Goal: Find specific page/section: Find specific page/section

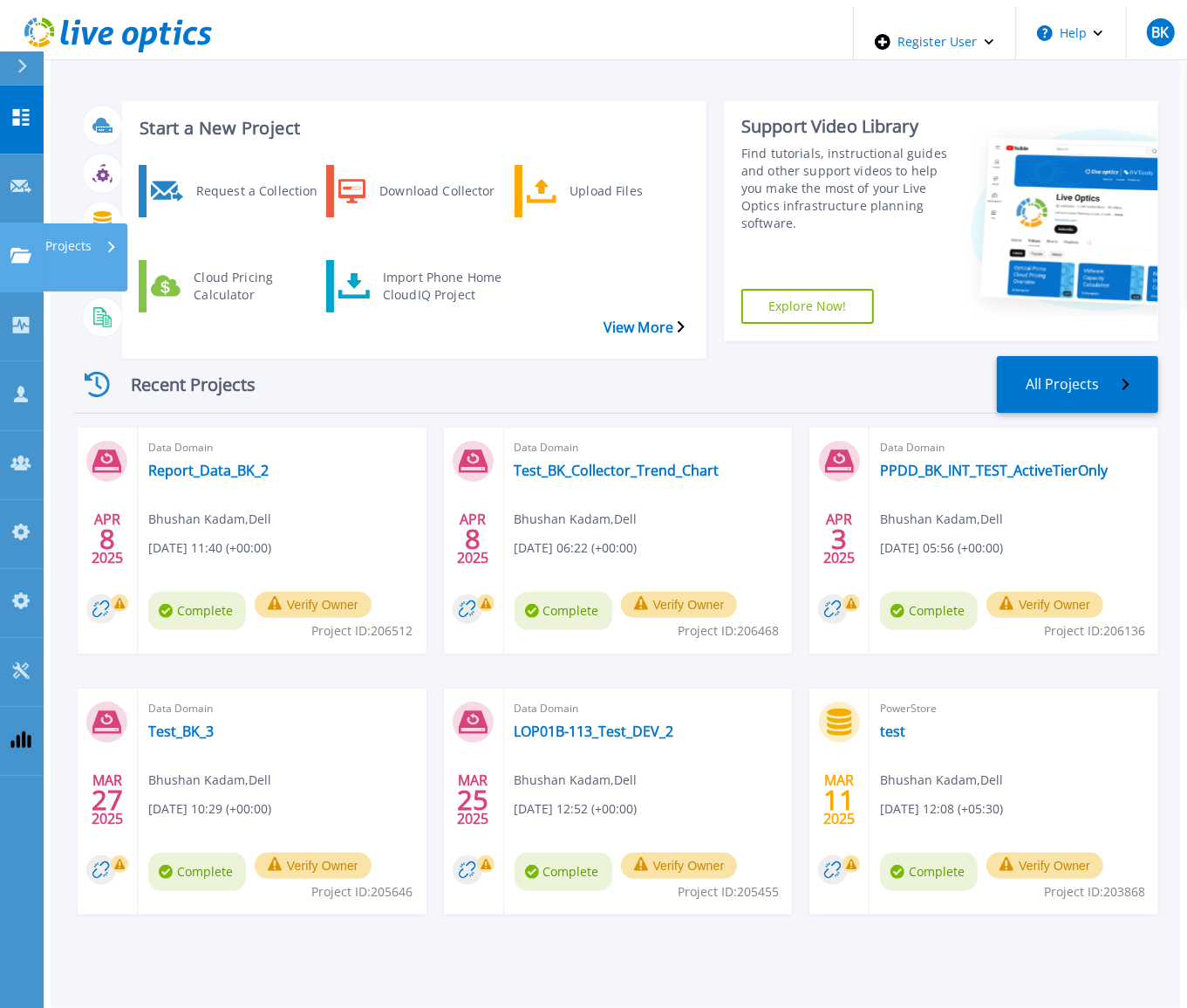
click at [122, 224] on div "Projects" at bounding box center [85, 258] width 85 height 68
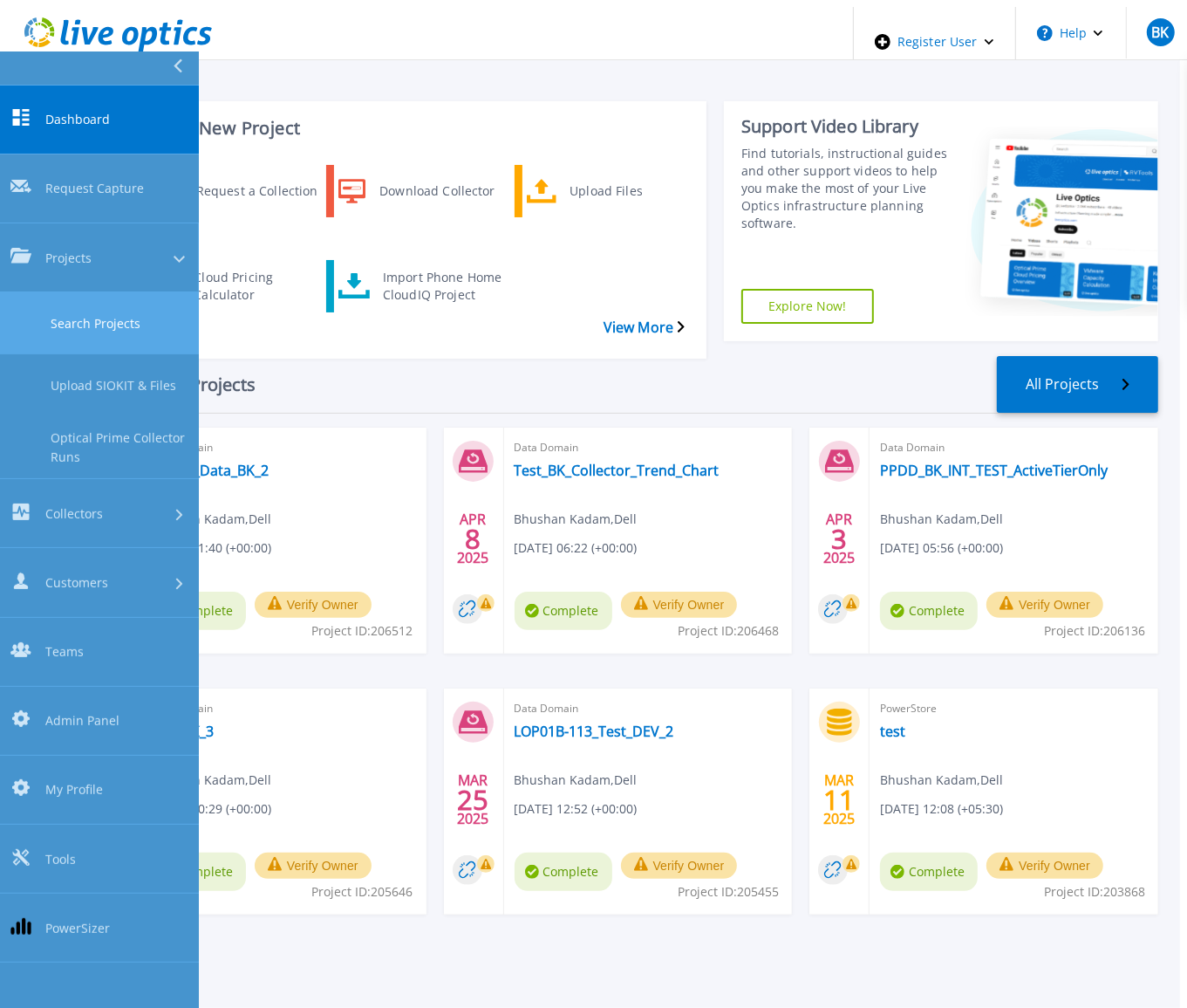
click at [102, 292] on link "Search Projects" at bounding box center [99, 323] width 199 height 62
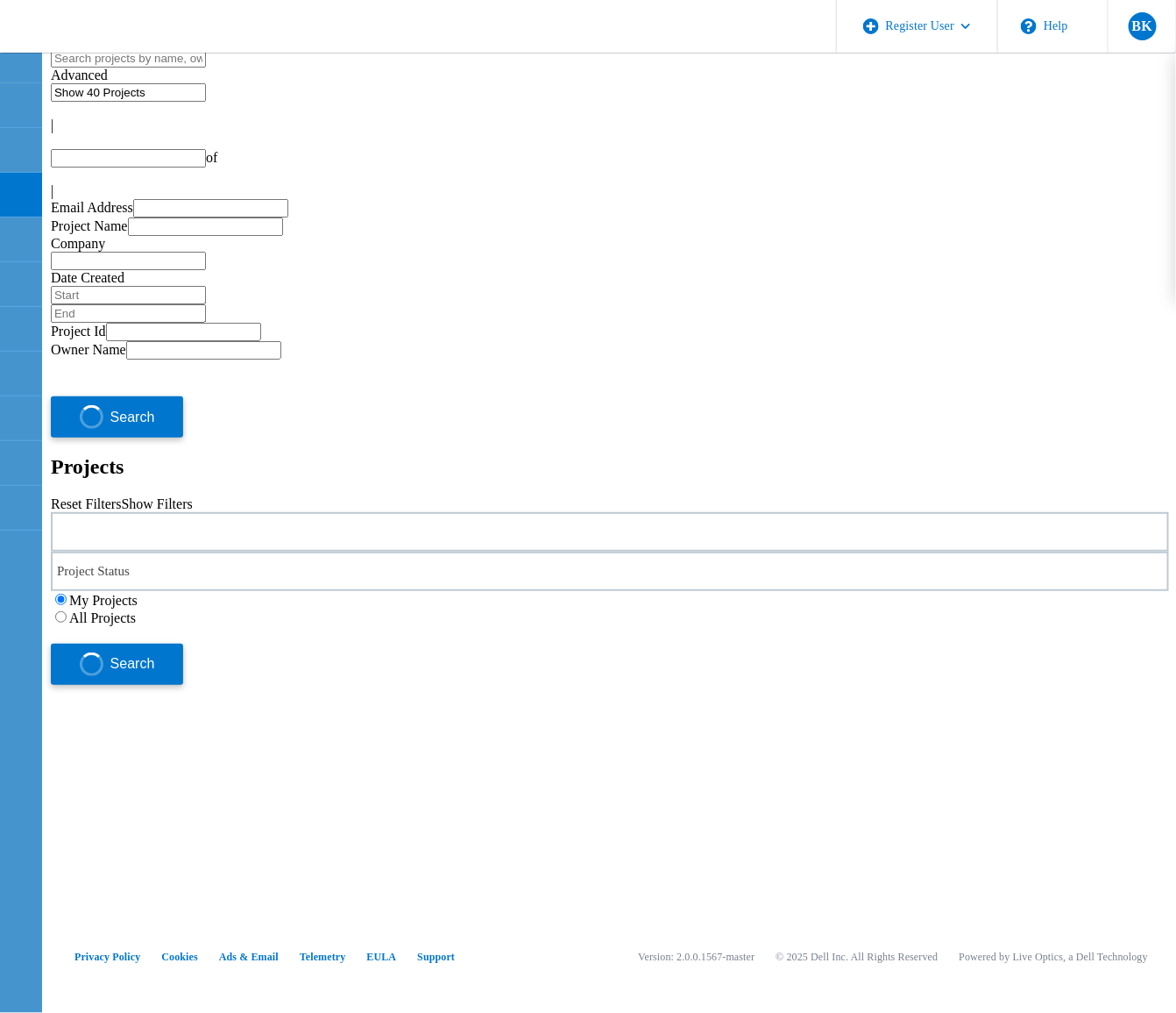
type input "1"
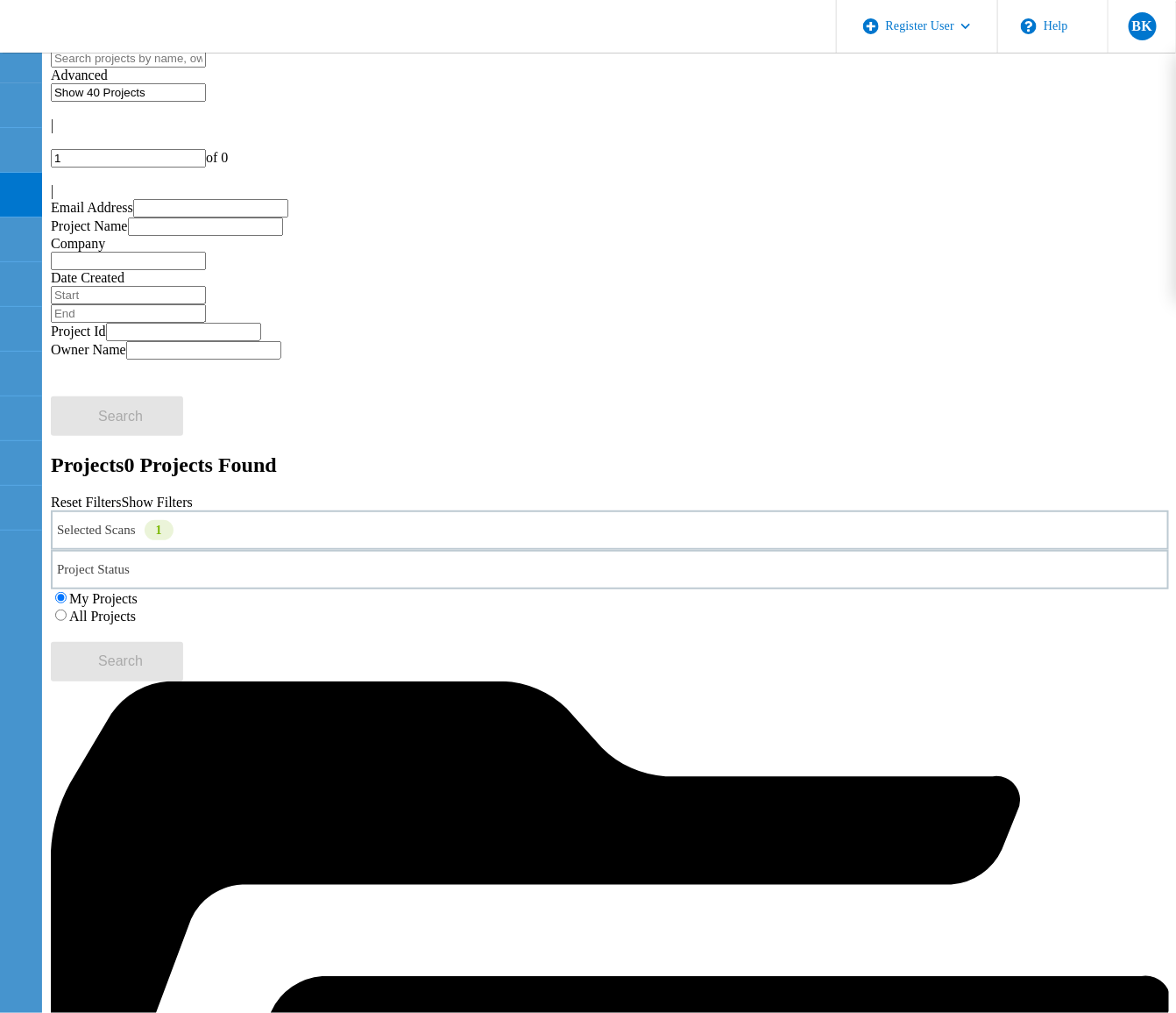
click at [319, 510] on div "Selected Scans 1" at bounding box center [610, 530] width 1118 height 39
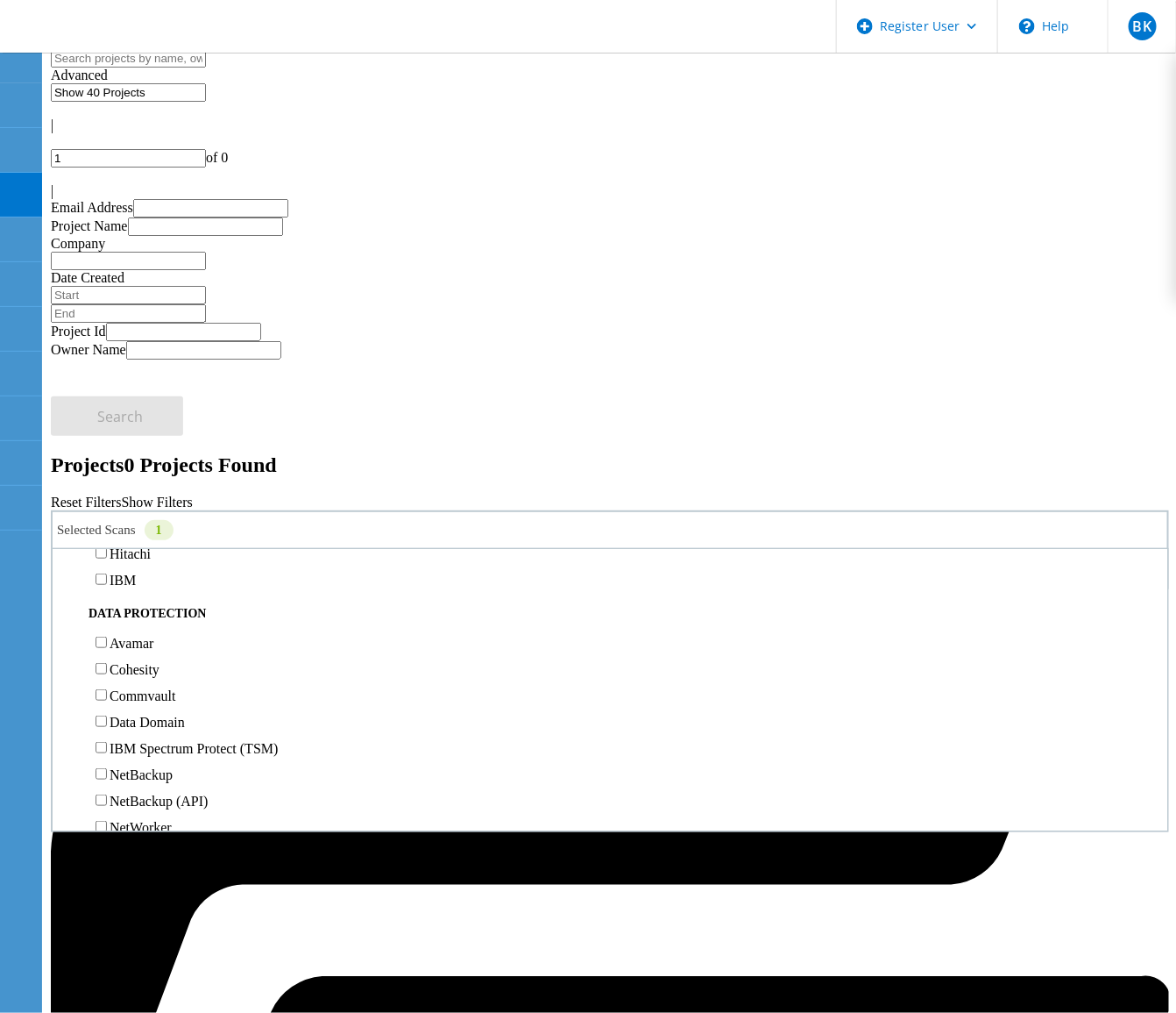
scroll to position [658, 0]
click at [869, 589] on div "My Projects All Projects" at bounding box center [610, 607] width 1118 height 35
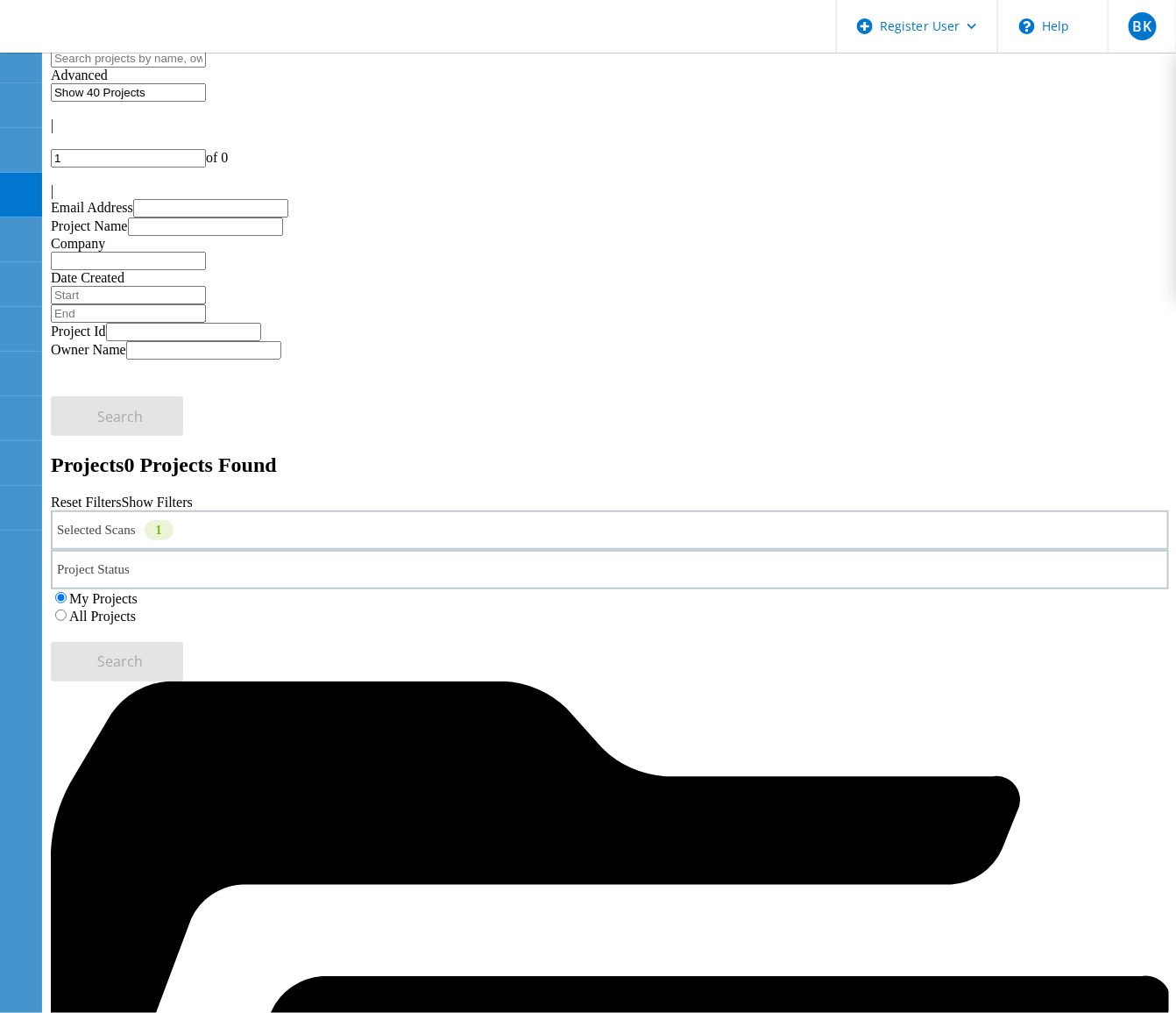
click at [136, 609] on label "All Projects" at bounding box center [103, 616] width 67 height 15
click at [67, 610] on input "All Projects" at bounding box center [60, 615] width 11 height 11
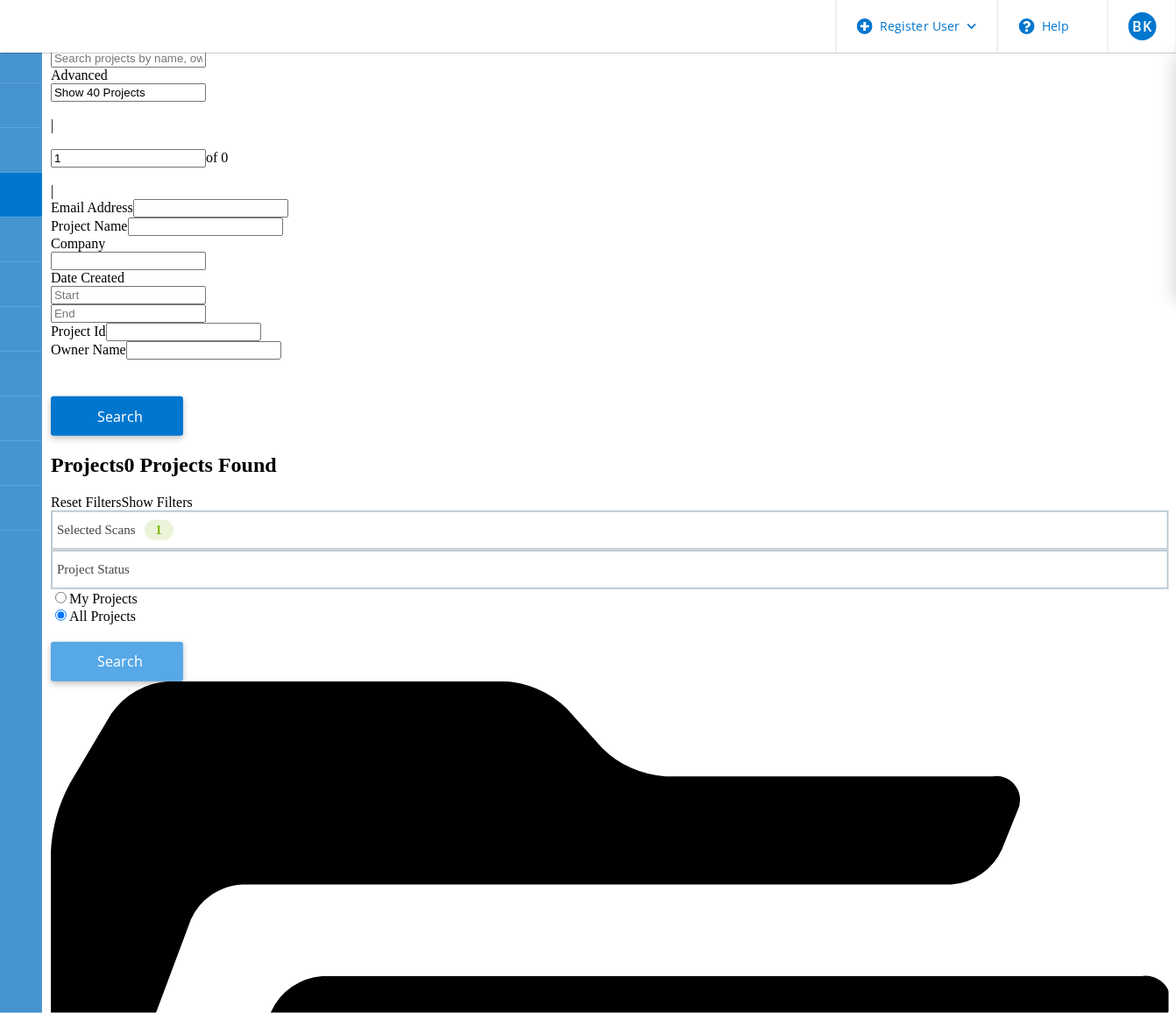
click at [183, 642] on button "Search" at bounding box center [117, 662] width 132 height 39
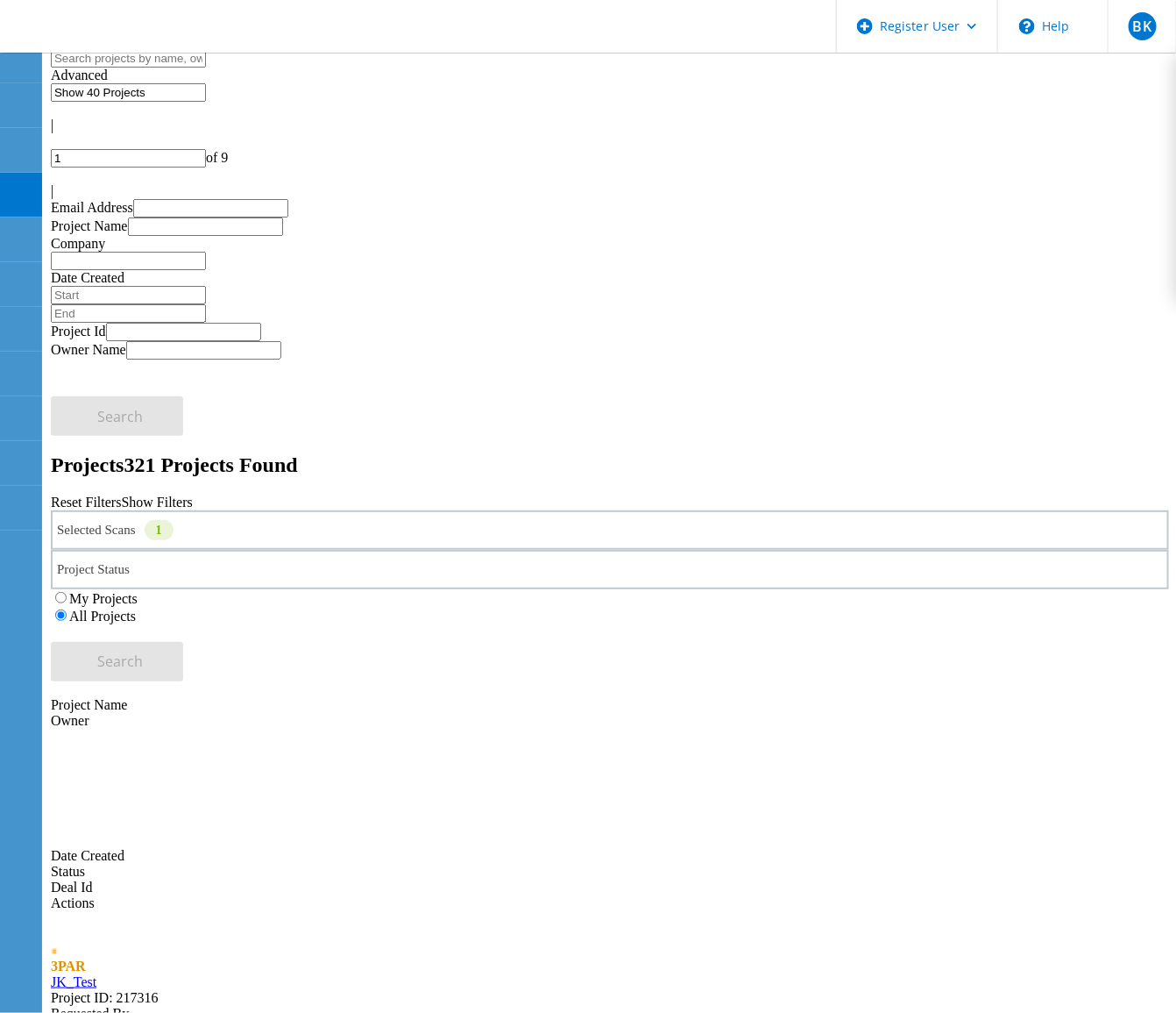
click at [97, 974] on link "JK_Test" at bounding box center [73, 981] width 46 height 15
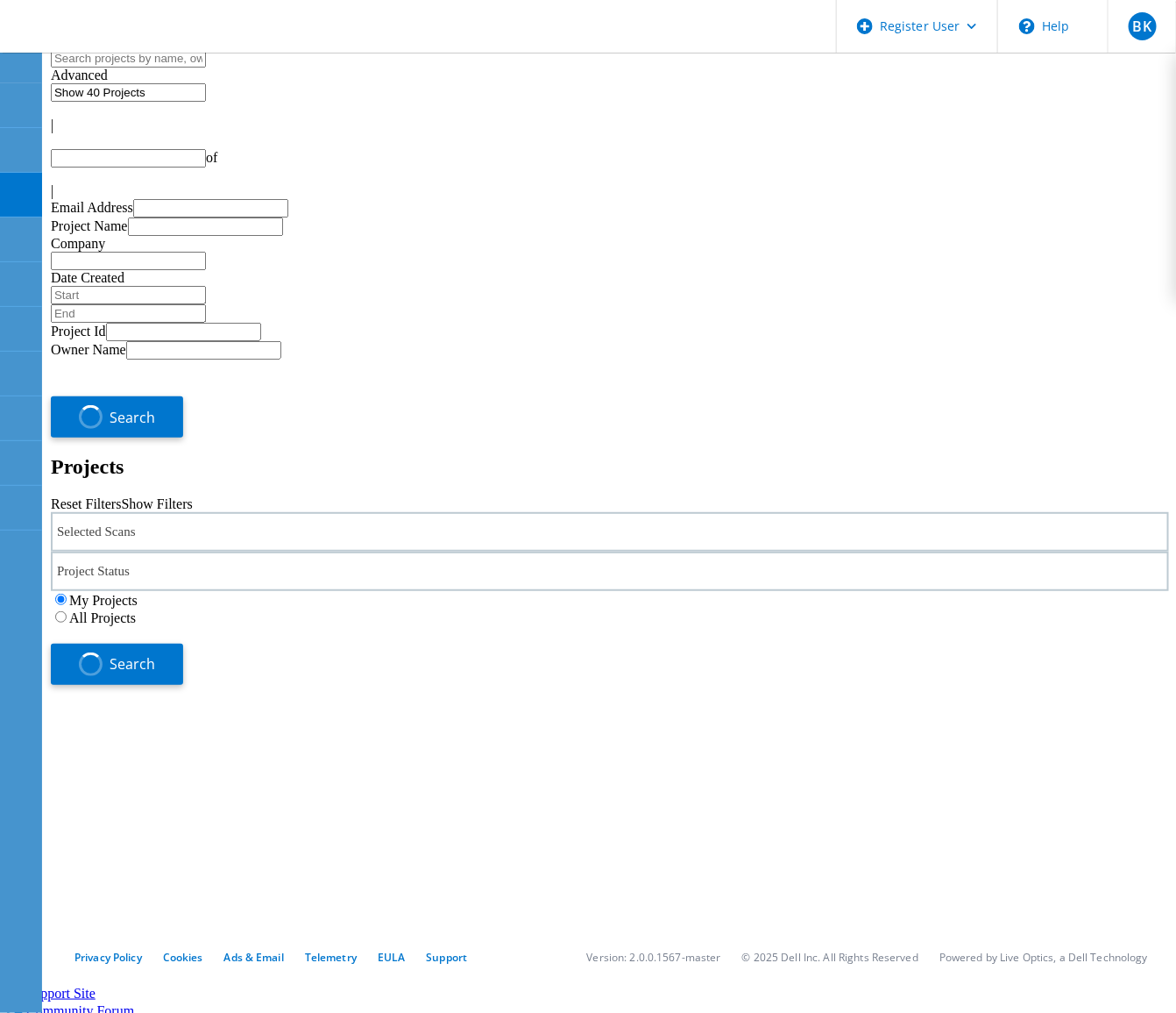
type input "1"
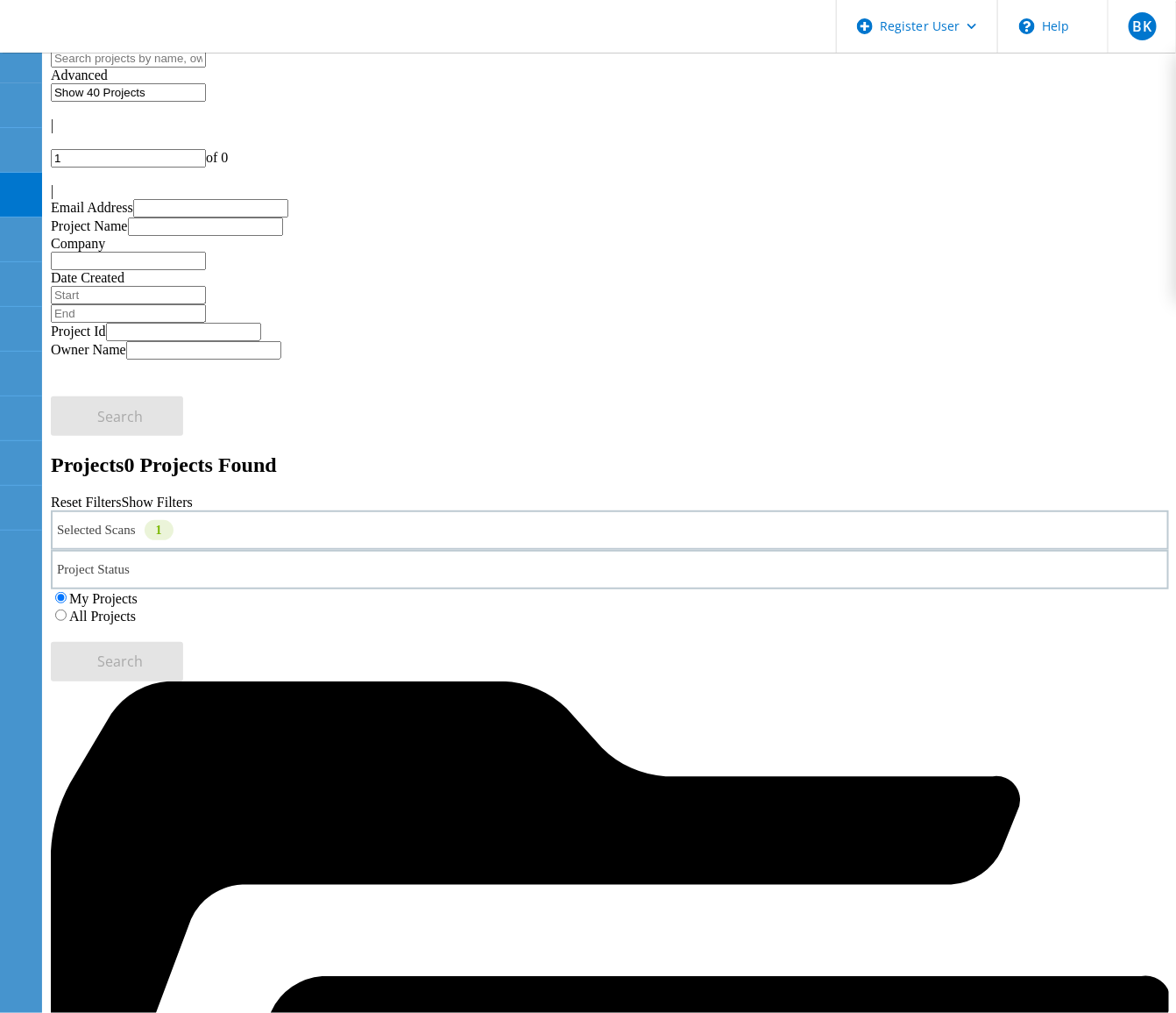
click at [136, 609] on label "All Projects" at bounding box center [103, 616] width 67 height 15
click at [67, 610] on input "All Projects" at bounding box center [60, 615] width 11 height 11
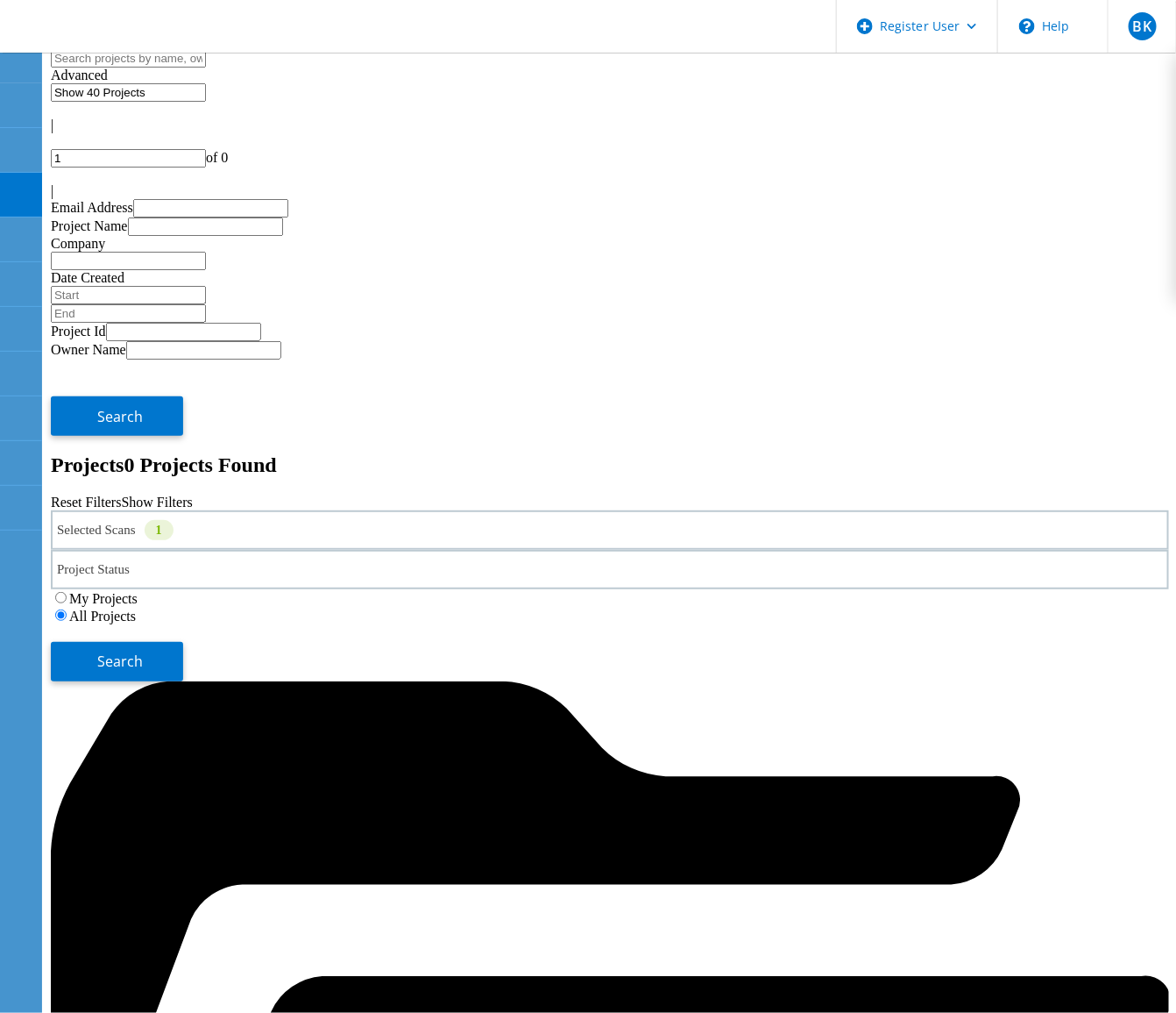
click at [314, 510] on div "Selected Scans 1" at bounding box center [610, 530] width 1118 height 39
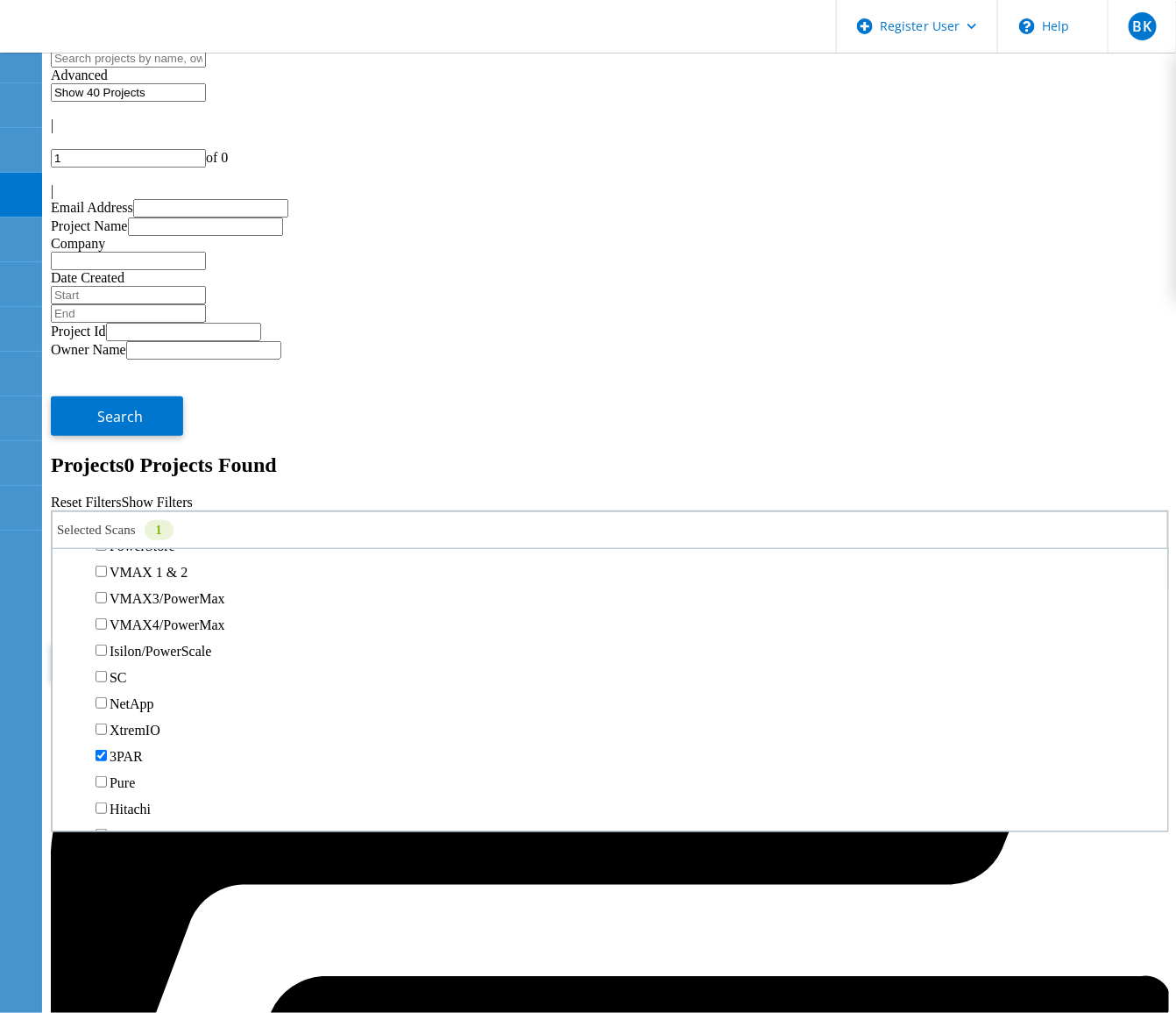
scroll to position [439, 0]
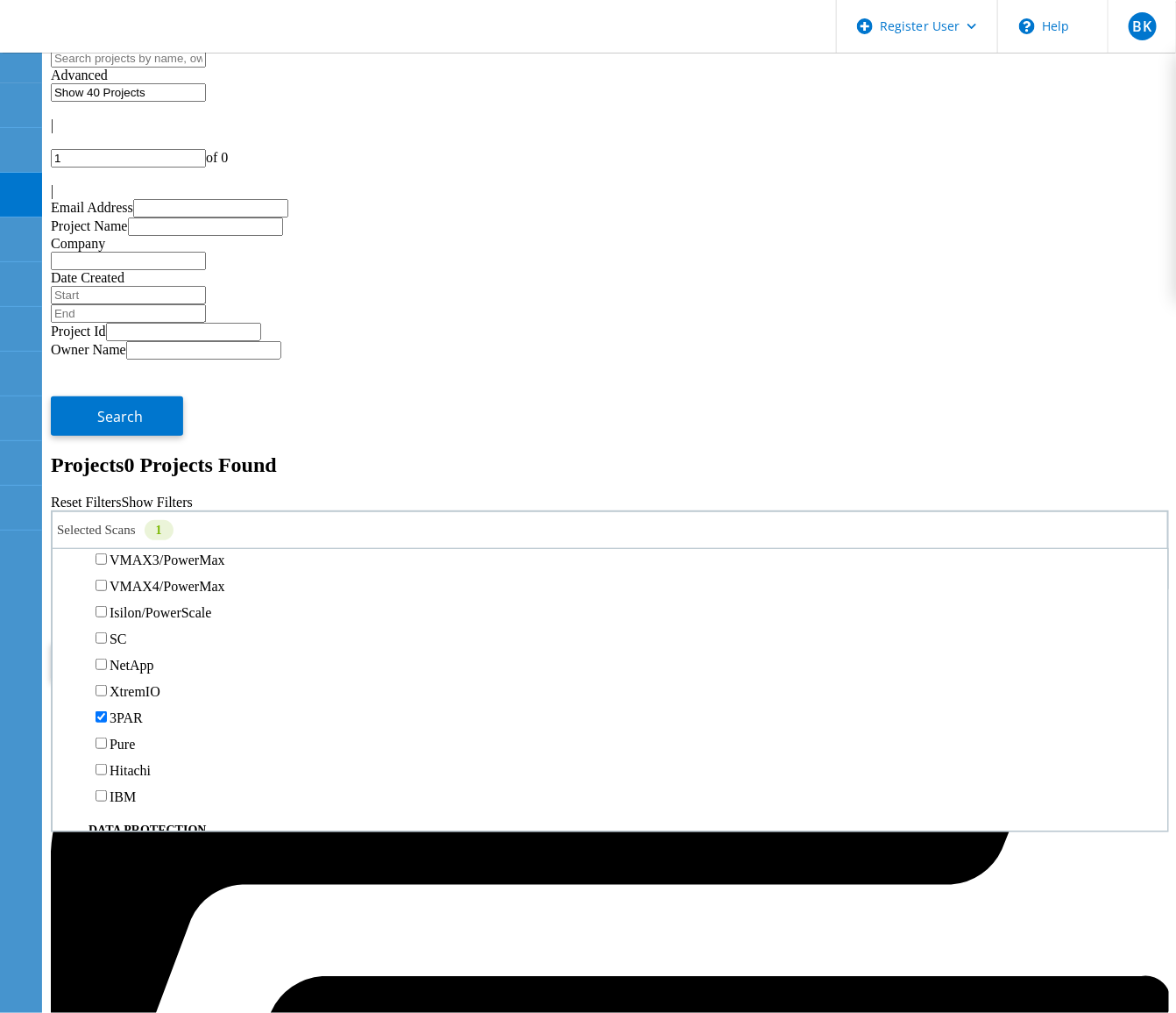
click at [141, 474] on label "Unity" at bounding box center [125, 481] width 32 height 15
click at [107, 475] on input "Unity" at bounding box center [101, 480] width 11 height 11
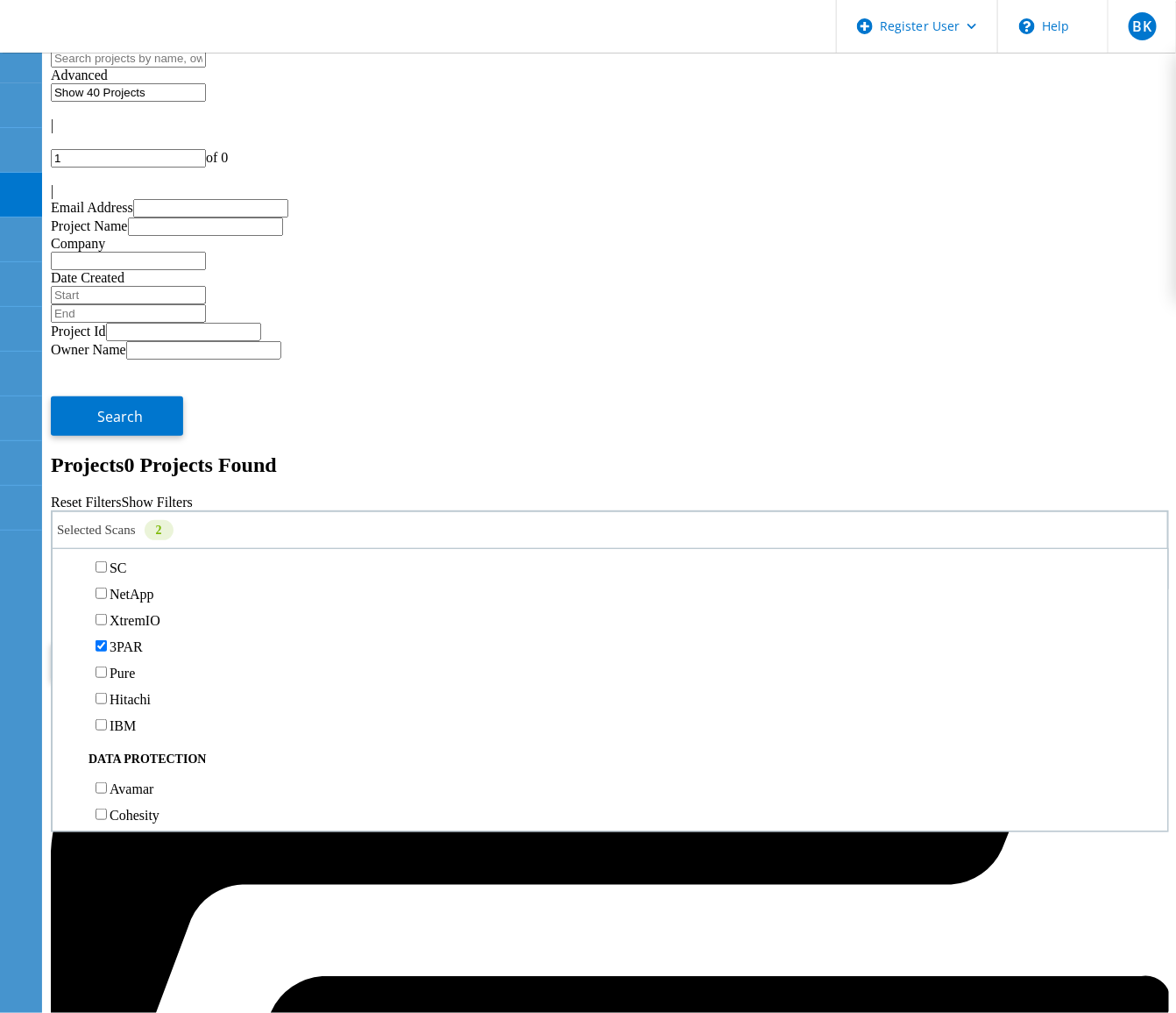
scroll to position [548, 0]
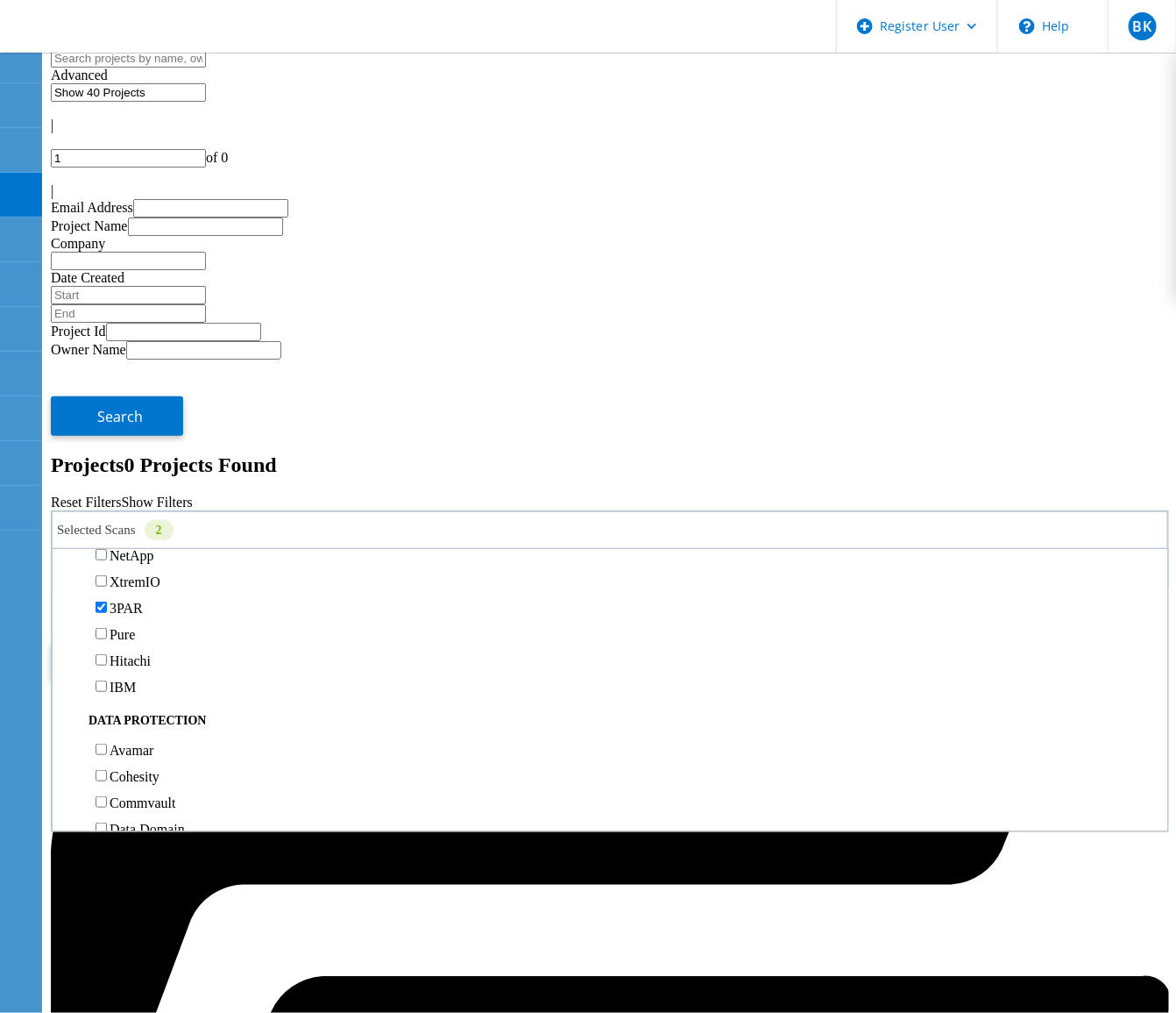
click at [143, 600] on label "3PAR" at bounding box center [126, 608] width 33 height 15
click at [107, 601] on input "3PAR" at bounding box center [101, 607] width 11 height 11
click at [183, 642] on button "Search" at bounding box center [117, 662] width 132 height 39
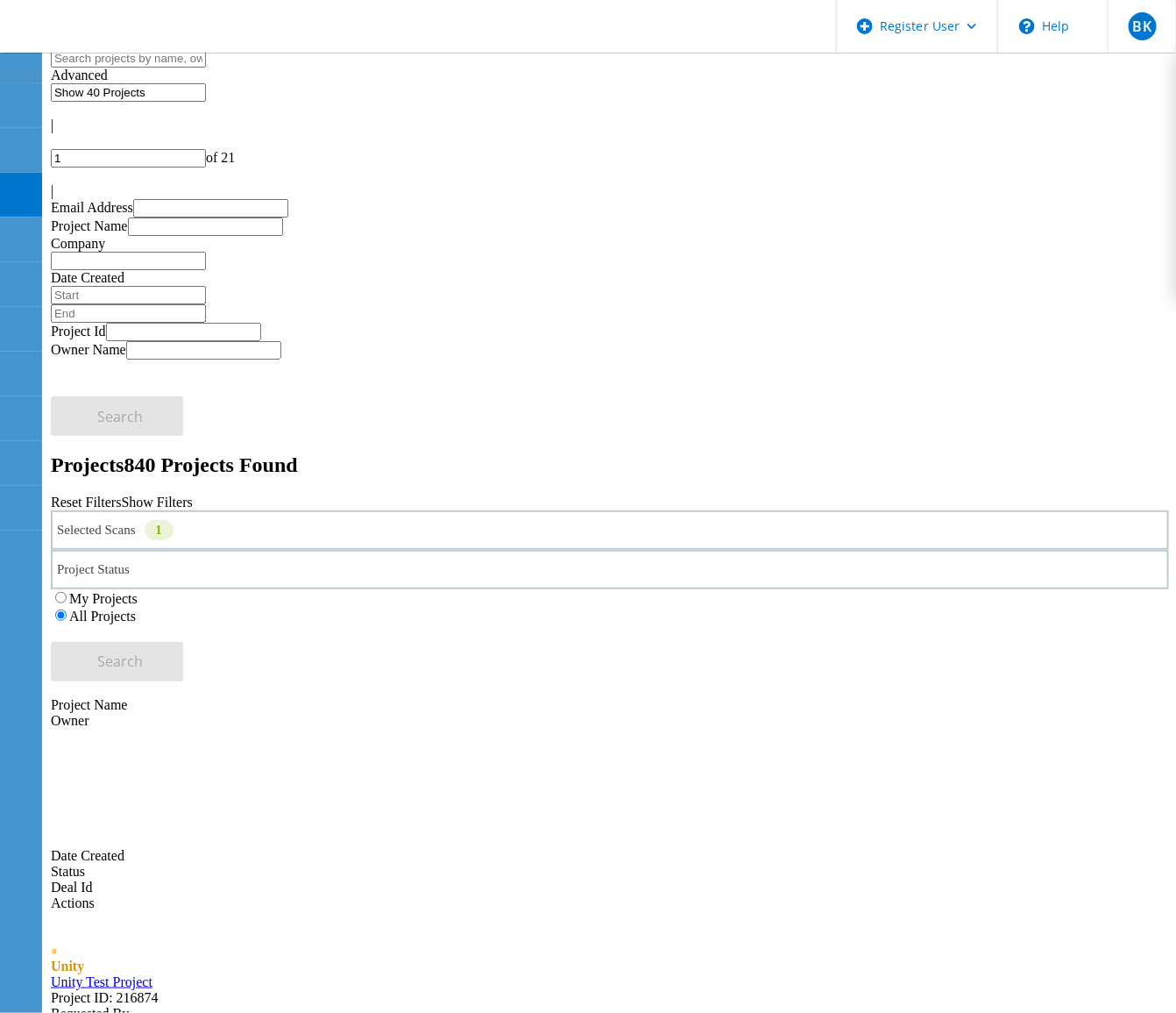
click at [152, 974] on link "Unity Test Project" at bounding box center [101, 981] width 101 height 15
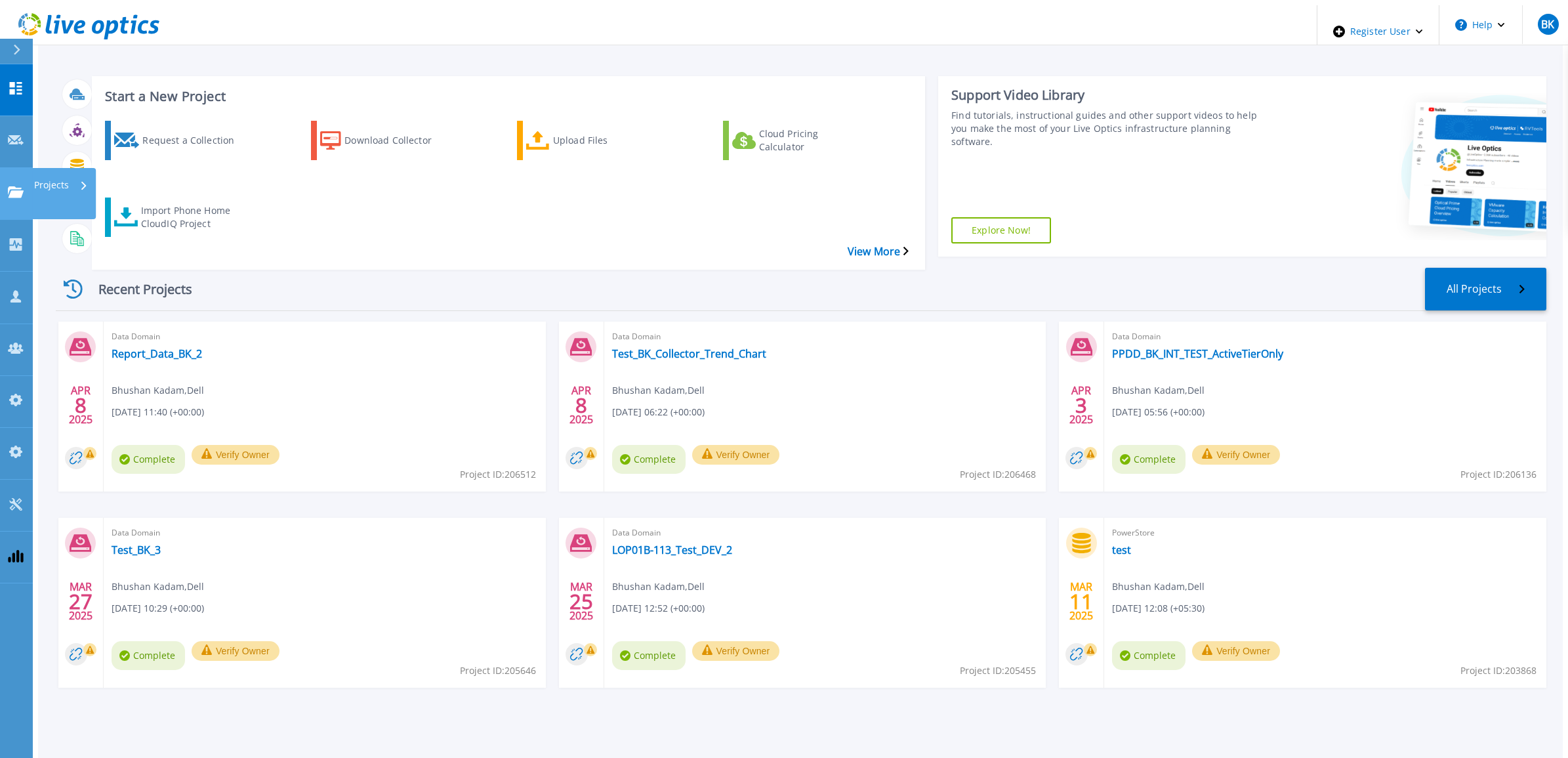
click at [60, 168] on p "Projects" at bounding box center [51, 185] width 35 height 34
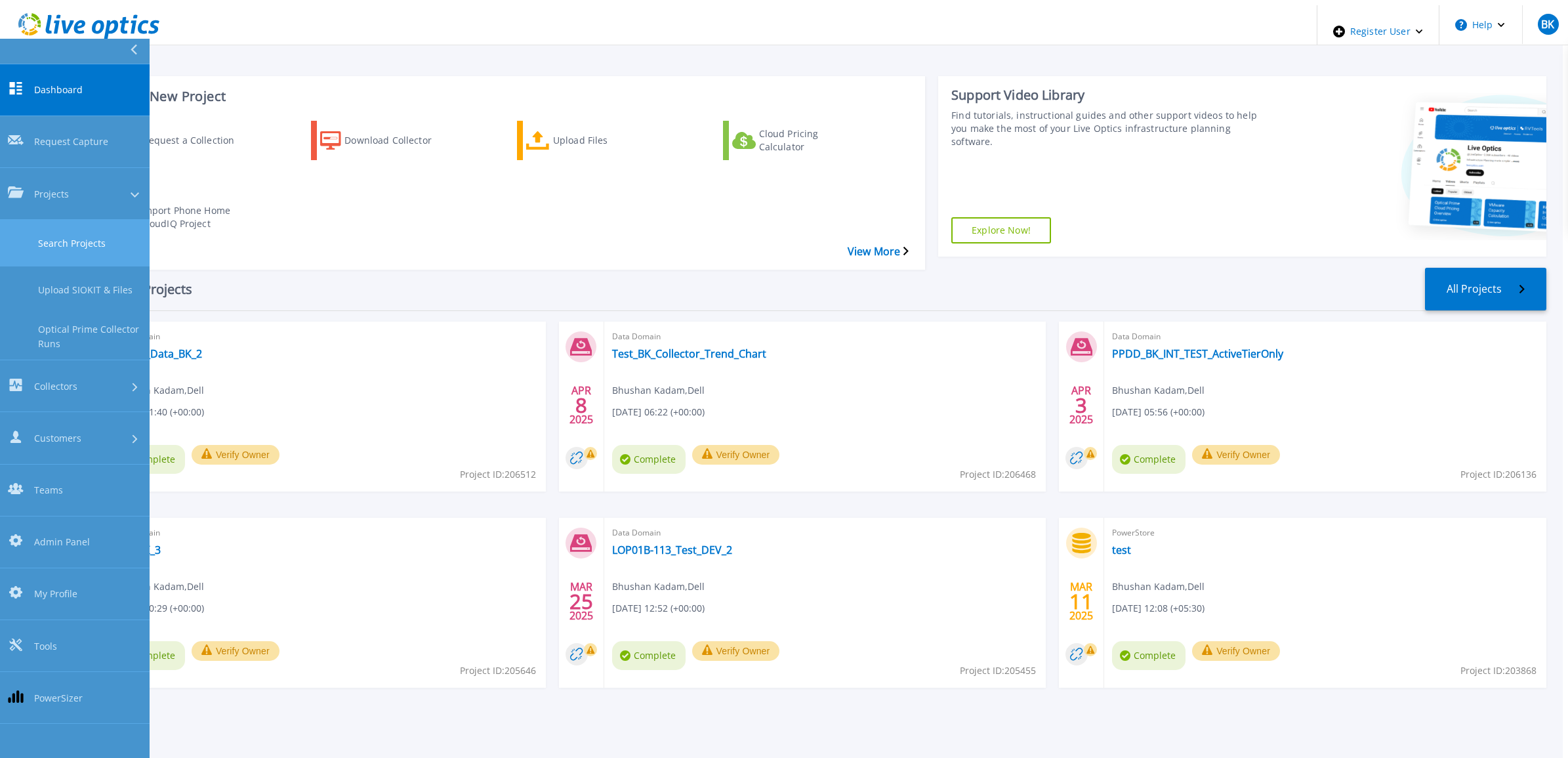
click at [66, 220] on link "Search Projects" at bounding box center [74, 243] width 149 height 47
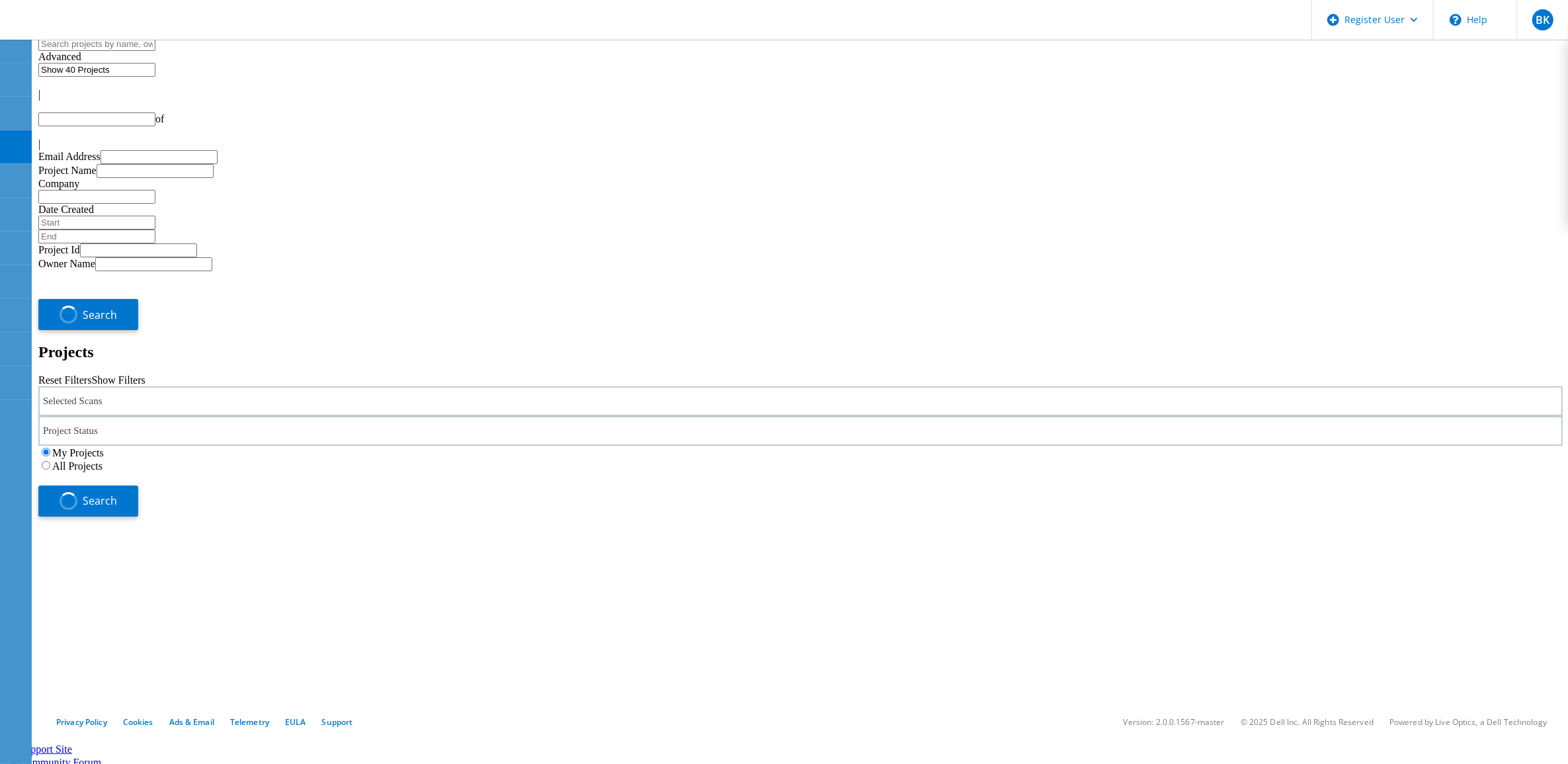
type input "1"
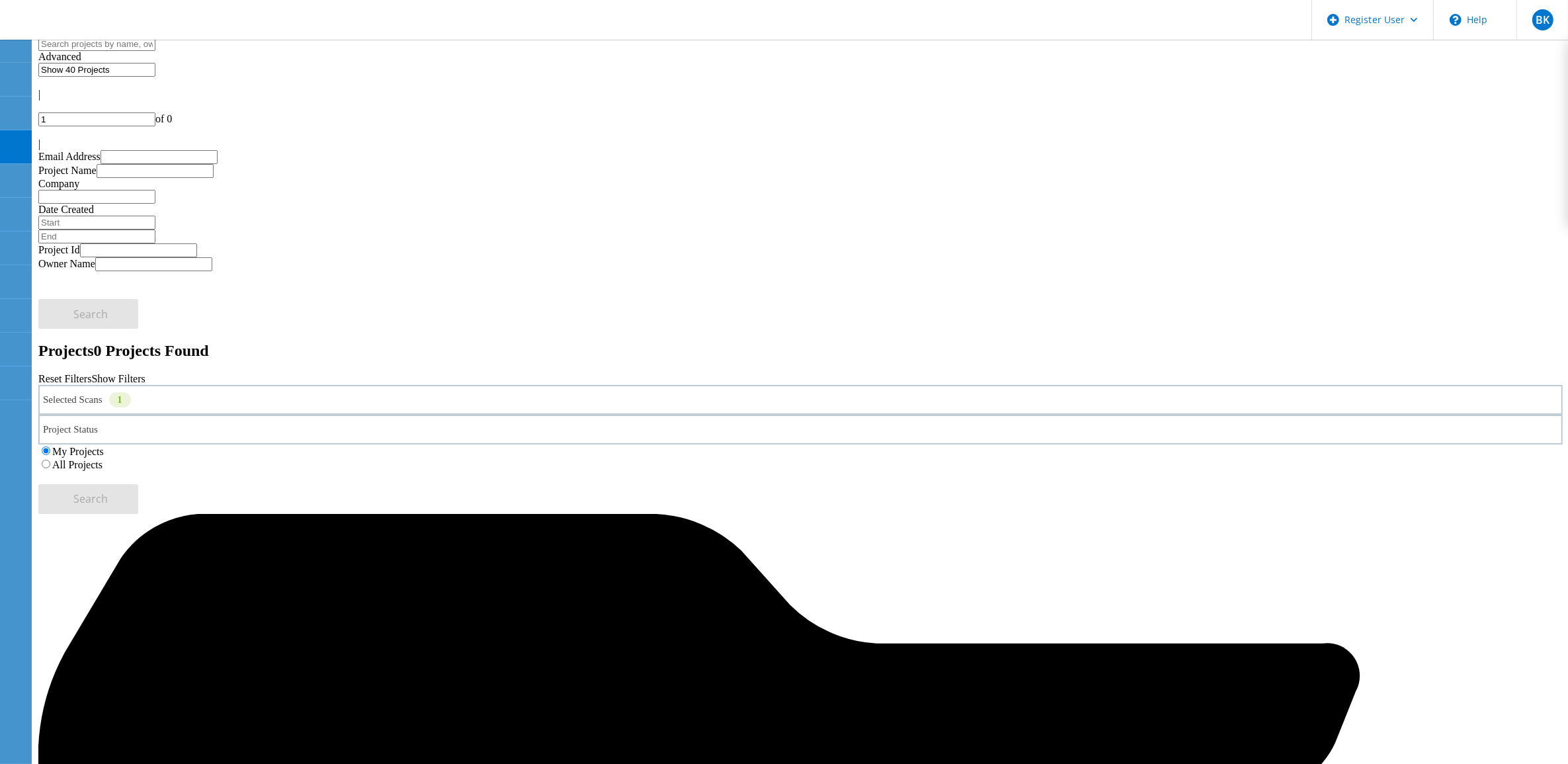
click at [102, 459] on label "All Projects" at bounding box center [78, 465] width 50 height 11
click at [50, 460] on input "All Projects" at bounding box center [46, 464] width 8 height 8
click at [292, 385] on div "Selected Scans 1" at bounding box center [800, 400] width 1525 height 29
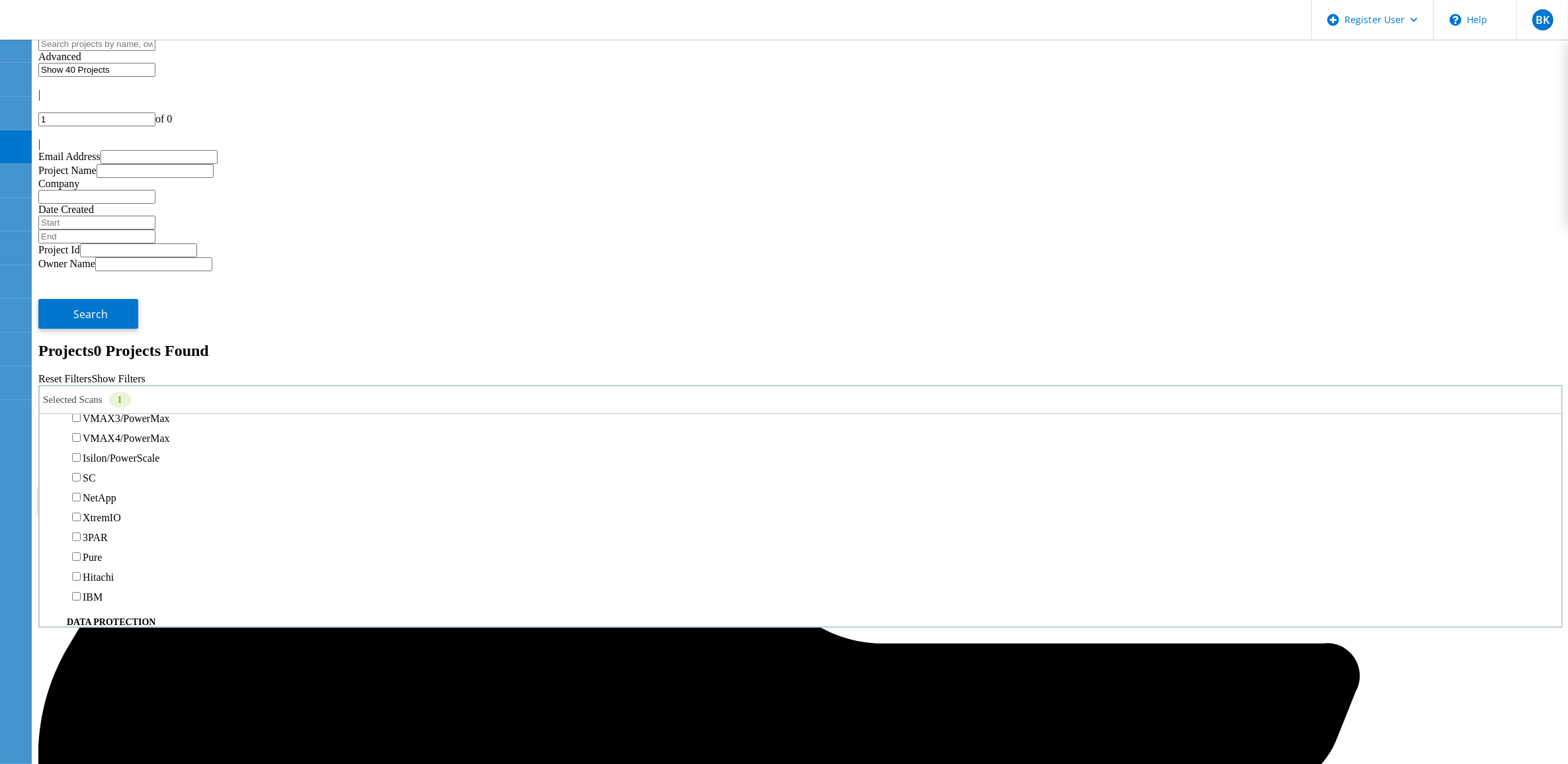
scroll to position [331, 0]
click at [132, 377] on label "PowerStore" at bounding box center [107, 383] width 50 height 11
click at [81, 378] on input "PowerStore" at bounding box center [76, 382] width 8 height 8
click at [107, 357] on label "Unity" at bounding box center [95, 363] width 24 height 11
click at [81, 358] on input "Unity" at bounding box center [76, 362] width 8 height 8
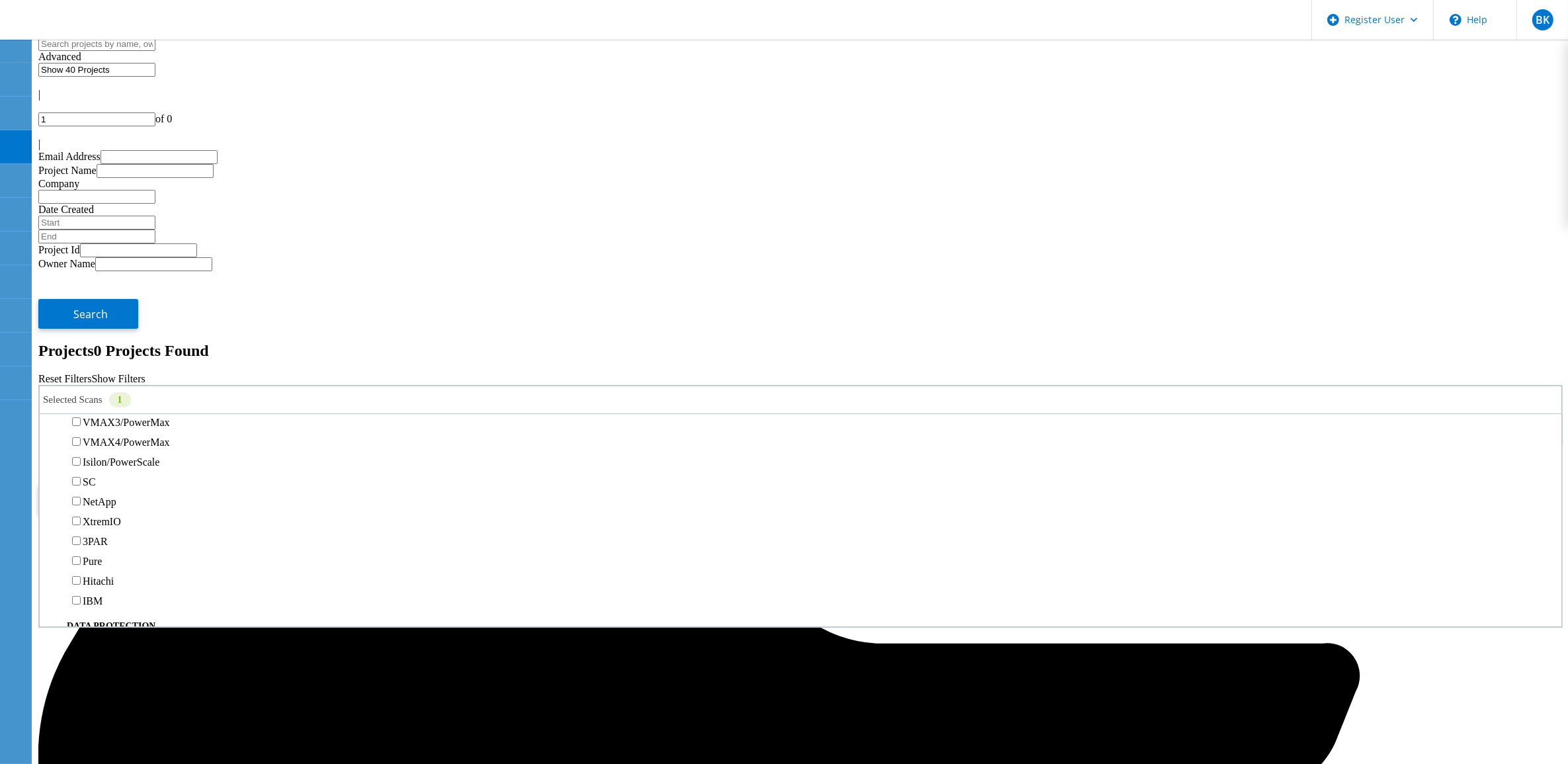
click at [138, 484] on button "Search" at bounding box center [88, 499] width 100 height 29
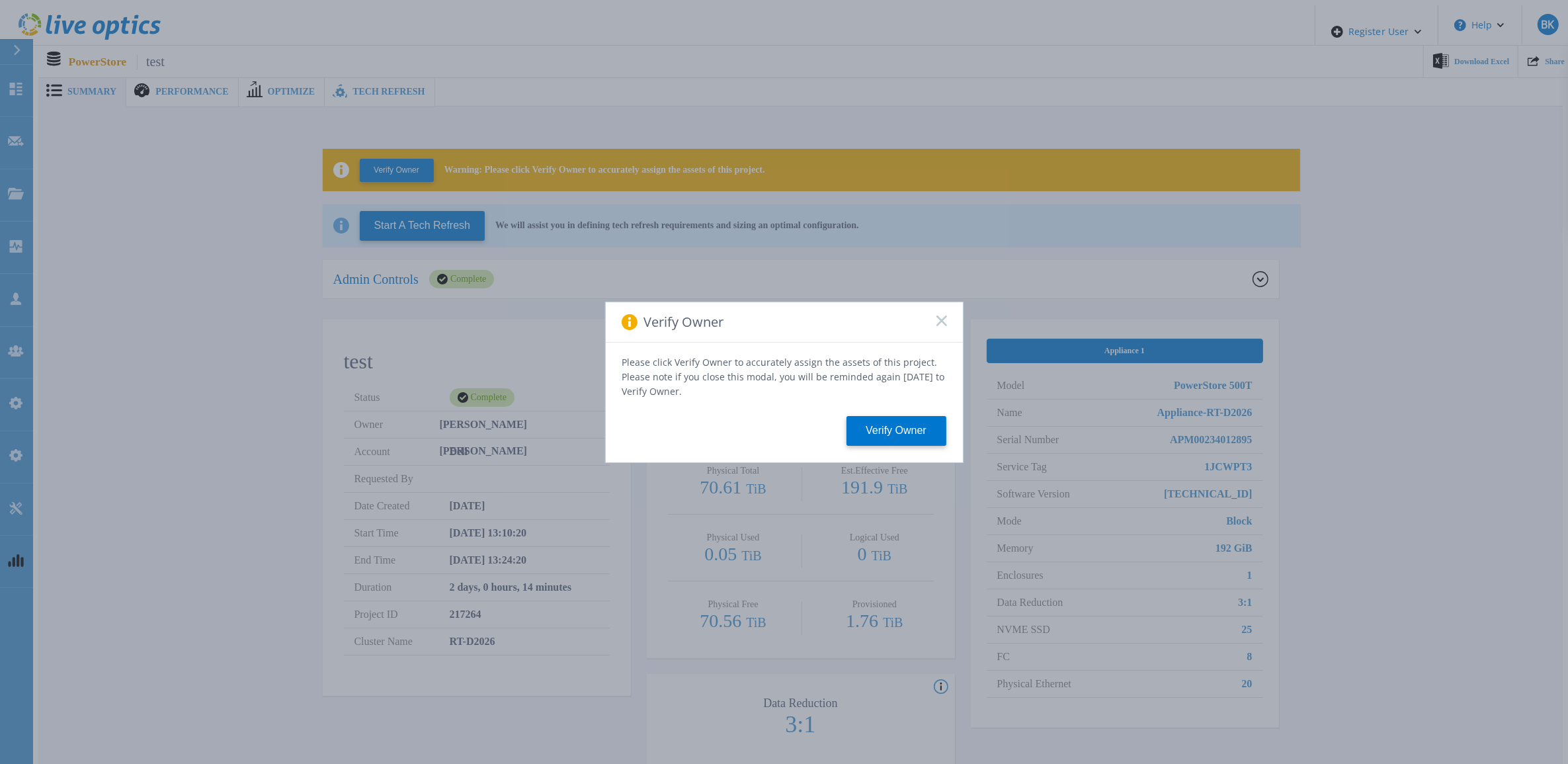
click at [941, 323] on rect at bounding box center [941, 320] width 11 height 11
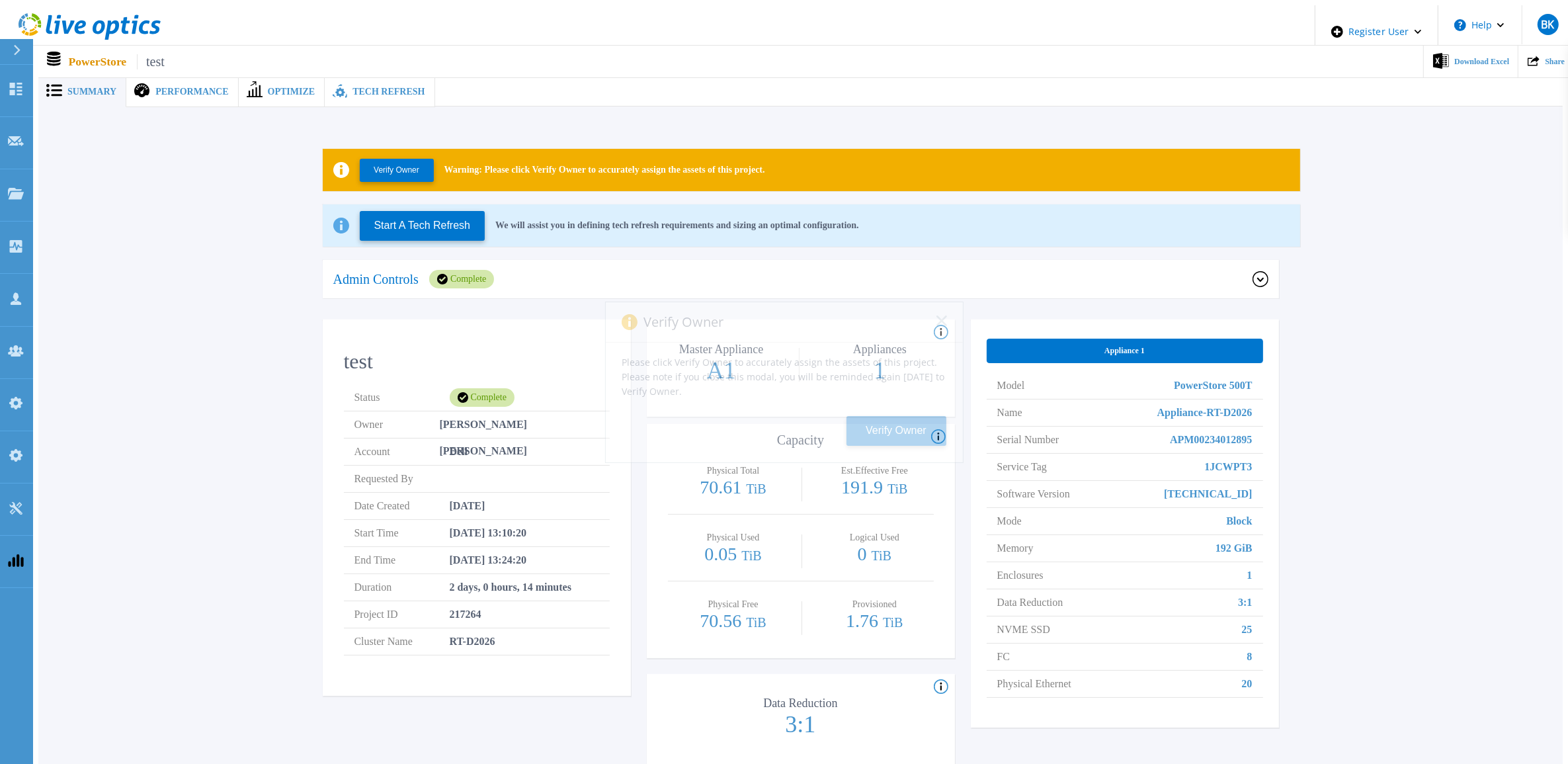
click at [1086, 319] on div "Verify Owner Please click Verify Owner to accurately assign the assets of this …" at bounding box center [784, 382] width 1568 height 764
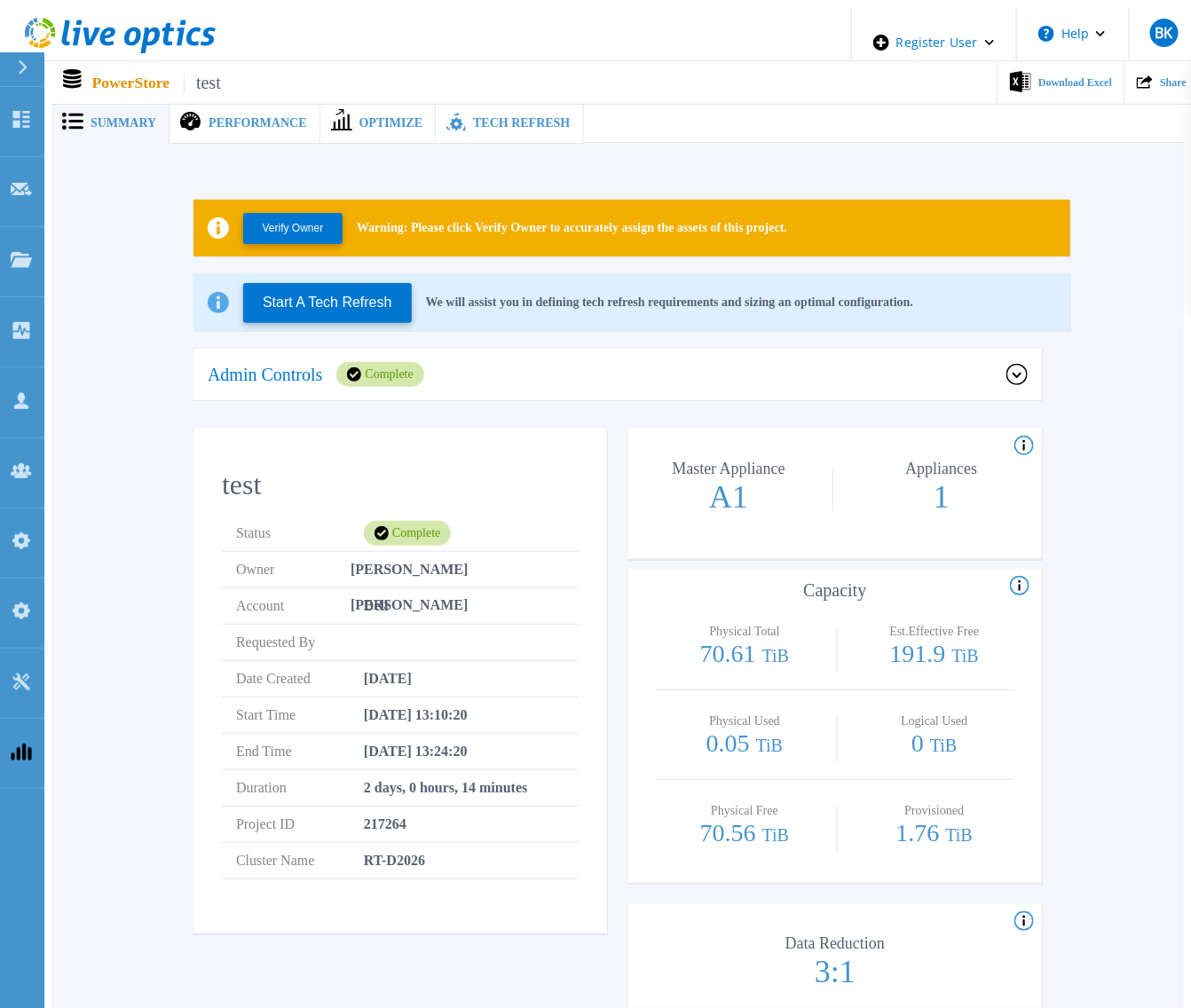
click at [1095, 323] on div "Verify Owner Warning: Please click Verify Owner to accurately assign the assets…" at bounding box center [618, 892] width 1080 height 1443
